Goal: Task Accomplishment & Management: Use online tool/utility

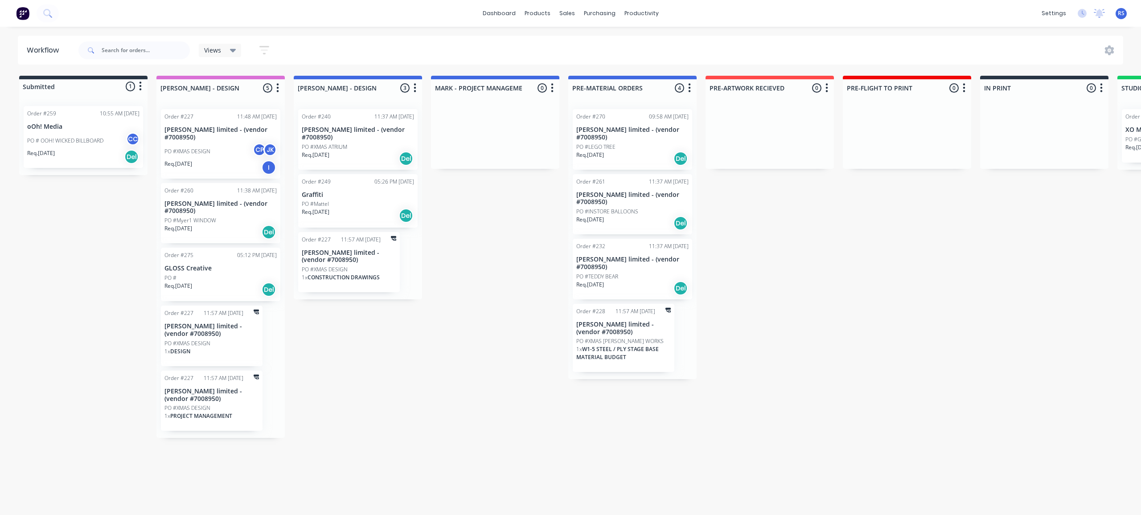
click at [224, 274] on div "PO #" at bounding box center [221, 278] width 112 height 8
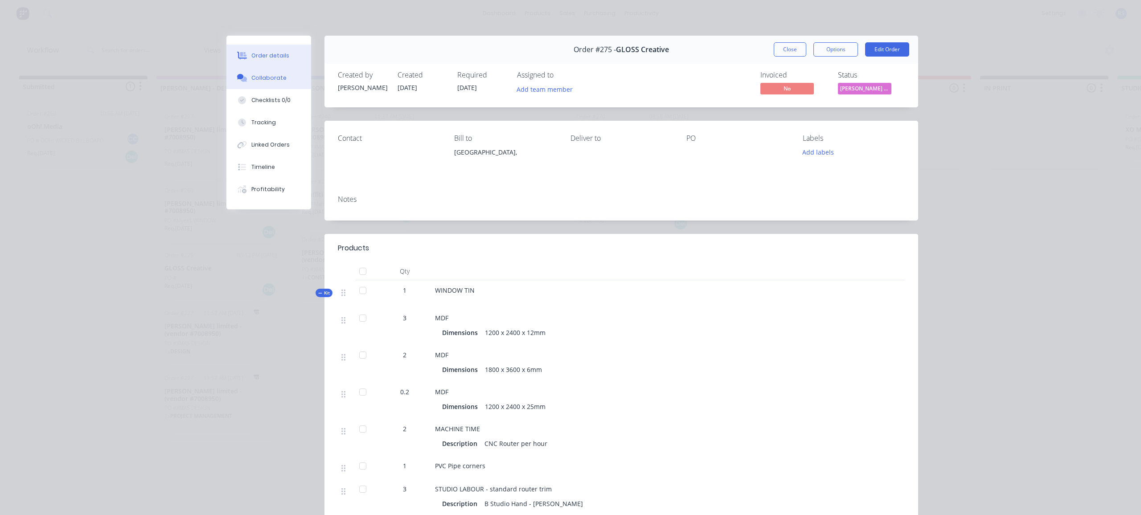
click at [267, 81] on div "Collaborate" at bounding box center [268, 78] width 35 height 8
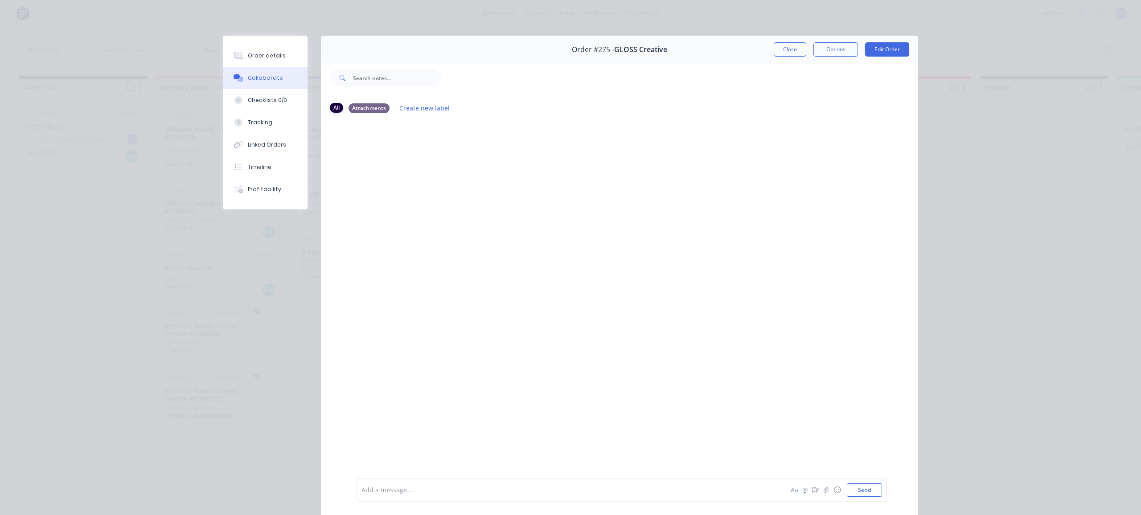
click at [336, 109] on div "All" at bounding box center [336, 108] width 13 height 10
click at [360, 107] on div "Attachments" at bounding box center [369, 108] width 41 height 10
drag, startPoint x: 263, startPoint y: 59, endPoint x: 359, endPoint y: 112, distance: 109.4
click at [263, 59] on div "Order details" at bounding box center [267, 56] width 38 height 8
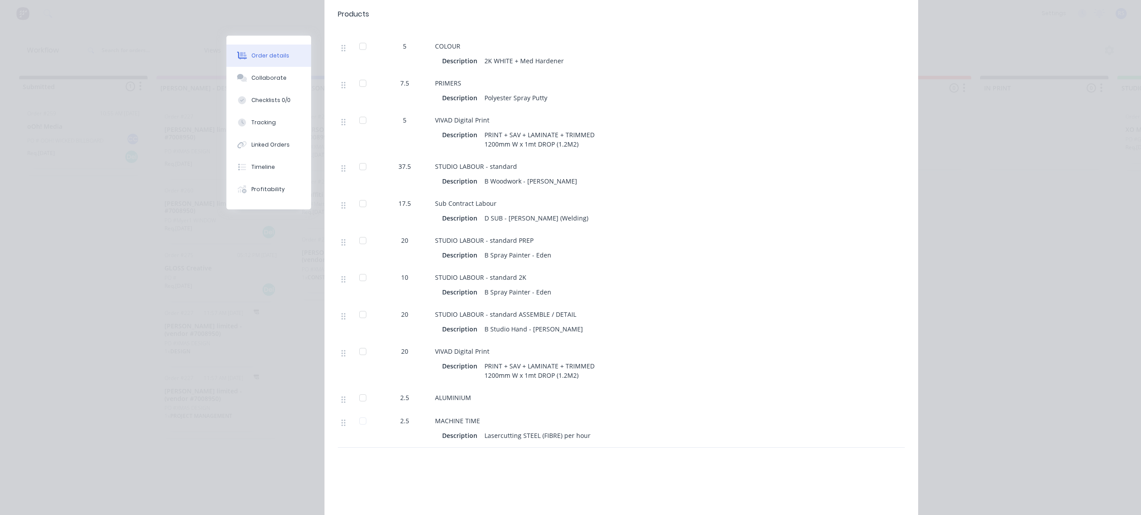
scroll to position [1217, 0]
